Goal: Transaction & Acquisition: Purchase product/service

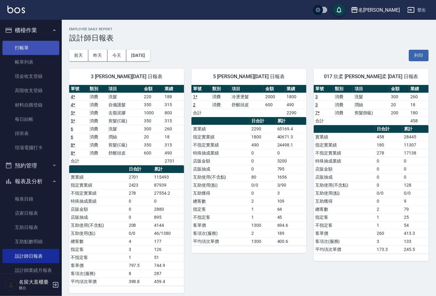
click at [35, 45] on link "打帳單" at bounding box center [30, 48] width 57 height 14
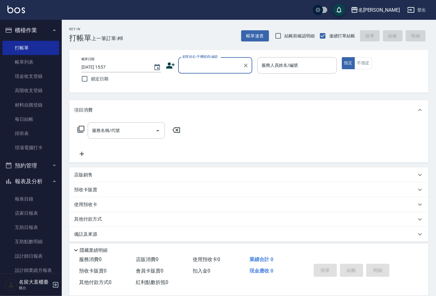
click at [199, 65] on input "顧客姓名/手機號碼/編號" at bounding box center [210, 65] width 59 height 11
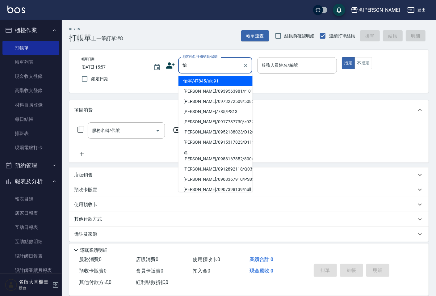
click at [202, 78] on li "怡寧/47845/ula91" at bounding box center [216, 81] width 74 height 10
type input "怡寧/47845/ula91"
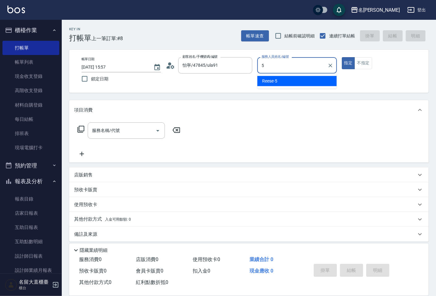
type input "5"
type button "true"
type input "Reese-5"
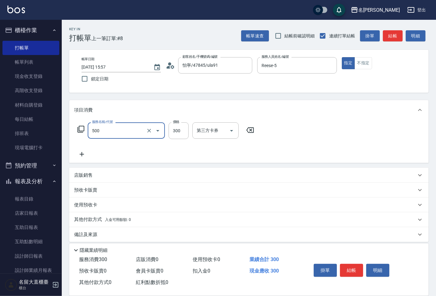
type input "洗髮(500)"
click at [385, 35] on button "結帳" at bounding box center [393, 35] width 20 height 11
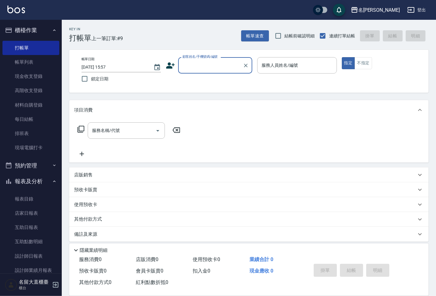
click at [215, 72] on div "顧客姓名/手機號碼/編號" at bounding box center [215, 65] width 74 height 16
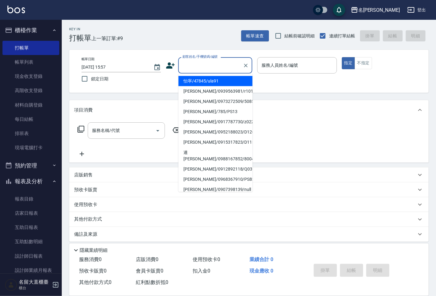
click at [249, 69] on div at bounding box center [246, 65] width 8 height 16
click at [248, 66] on icon "Clear" at bounding box center [246, 65] width 6 height 6
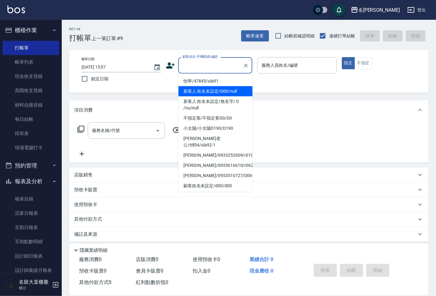
click at [222, 93] on li "新客人 姓名未設定/D00/null" at bounding box center [216, 91] width 74 height 10
type input "新客人 姓名未設定/D00/null"
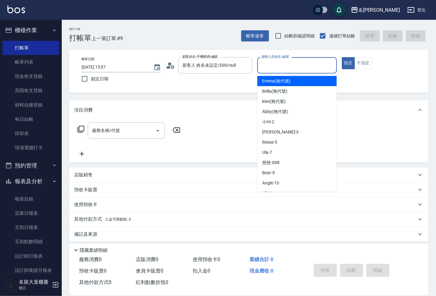
click at [268, 62] on input "服務人員姓名/編號" at bounding box center [297, 65] width 74 height 11
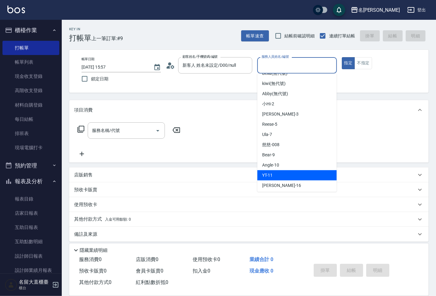
scroll to position [34, 0]
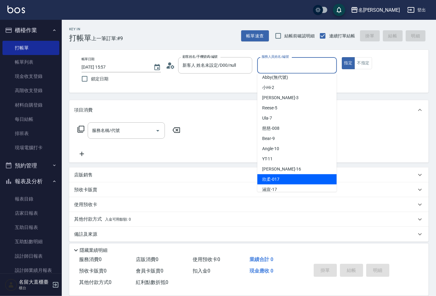
click at [275, 178] on span "欣柔 -017" at bounding box center [270, 179] width 17 height 6
type input "欣柔-017"
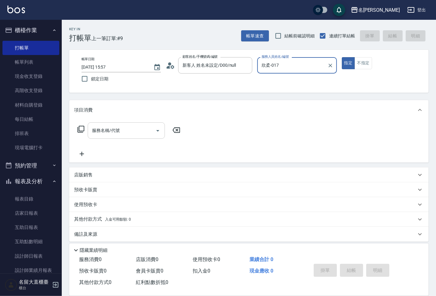
click at [131, 123] on div "服務名稱/代號" at bounding box center [126, 130] width 77 height 16
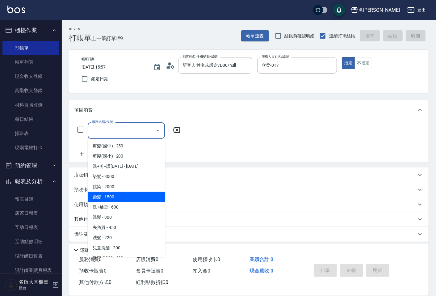
scroll to position [103, 0]
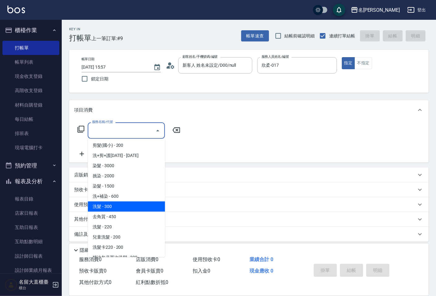
drag, startPoint x: 107, startPoint y: 206, endPoint x: 100, endPoint y: 193, distance: 14.7
click at [107, 206] on span "洗髮 - 300" at bounding box center [126, 207] width 77 height 10
type input "洗髮(500)"
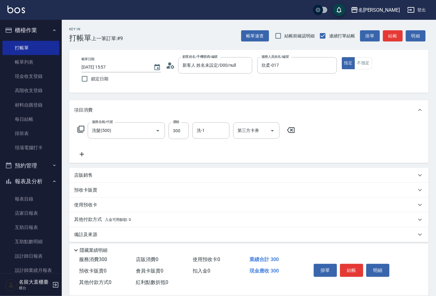
click at [80, 156] on icon at bounding box center [81, 154] width 15 height 7
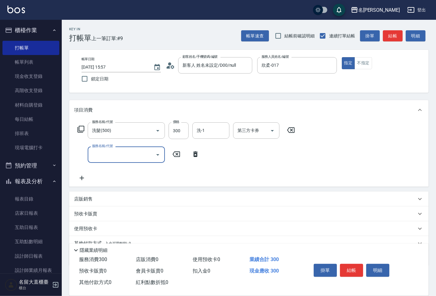
click at [98, 161] on div "服務名稱/代號" at bounding box center [126, 155] width 77 height 16
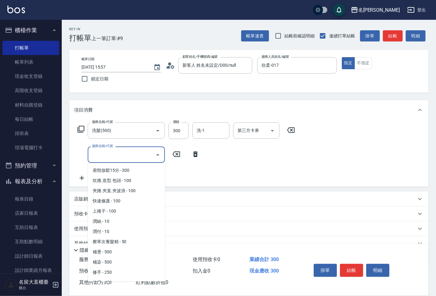
scroll to position [549, 0]
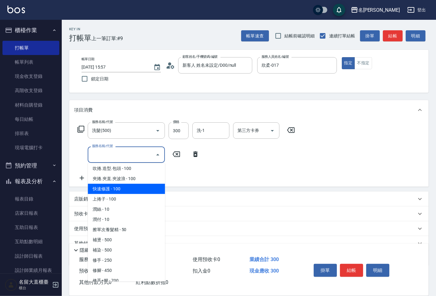
click at [112, 184] on span "快速修護 - 100" at bounding box center [126, 189] width 77 height 10
type input "快速修護(800)"
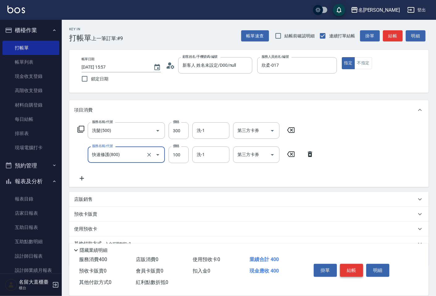
click at [349, 266] on button "結帳" at bounding box center [351, 270] width 23 height 13
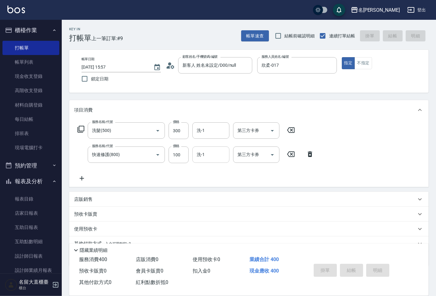
type input "[DATE] 16:32"
